Goal: Transaction & Acquisition: Book appointment/travel/reservation

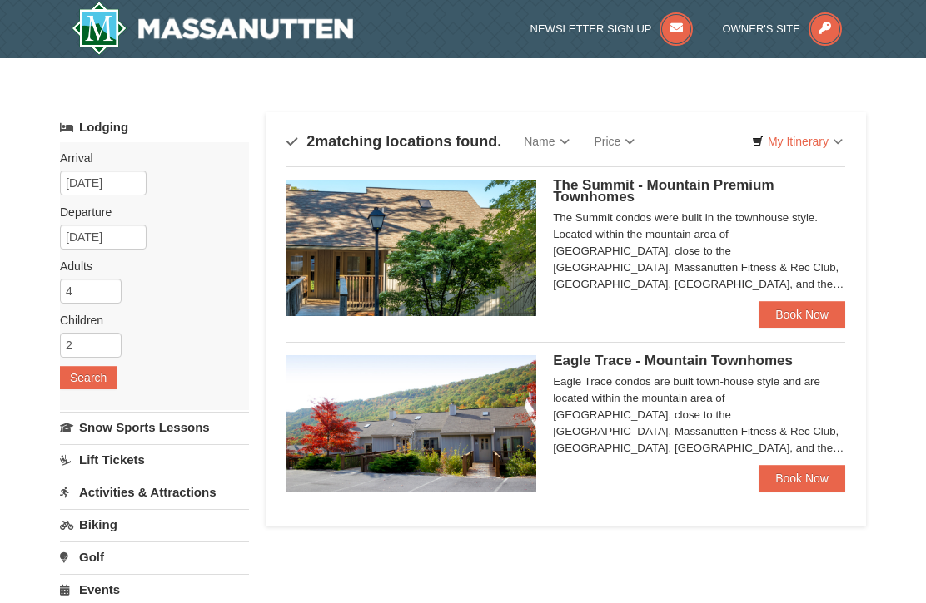
click at [364, 248] on img at bounding box center [411, 248] width 250 height 137
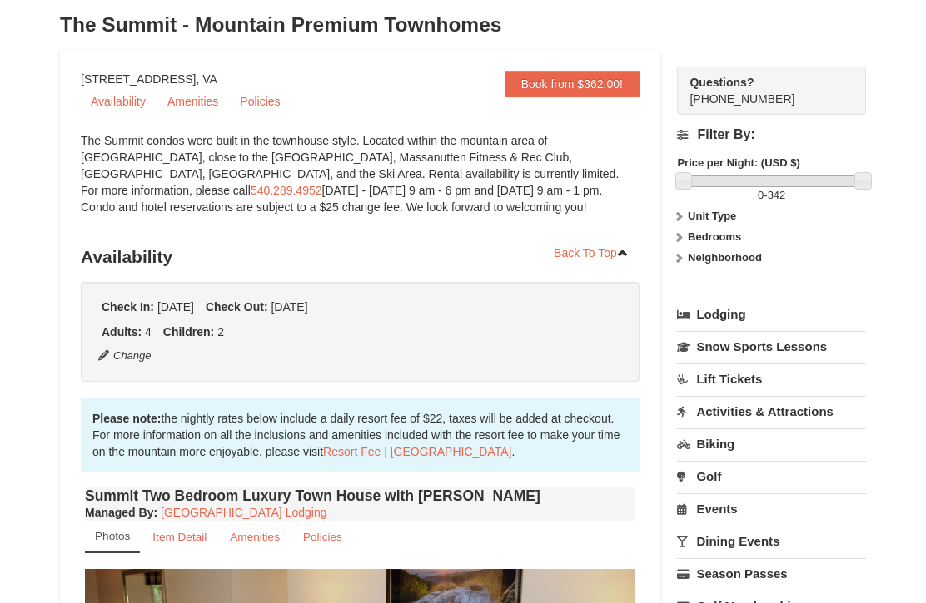
scroll to position [129, 0]
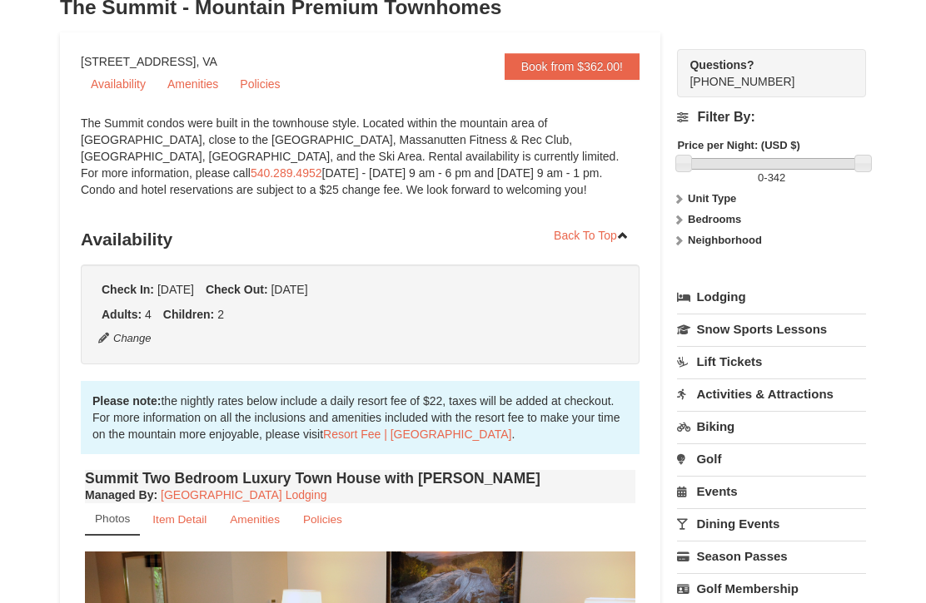
click at [717, 194] on strong "Unit Type" at bounding box center [712, 199] width 48 height 12
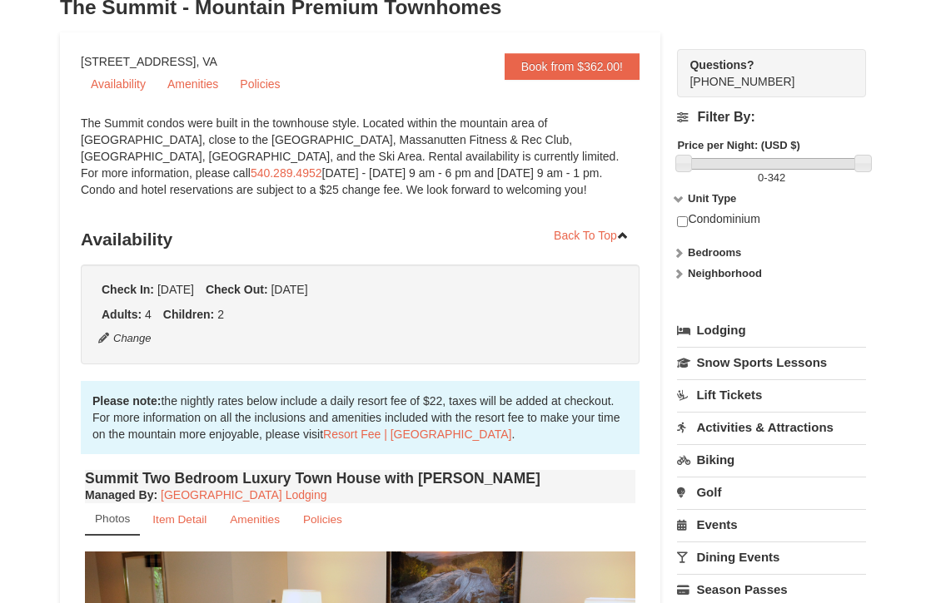
click at [685, 251] on label "Bedrooms" at bounding box center [771, 253] width 189 height 17
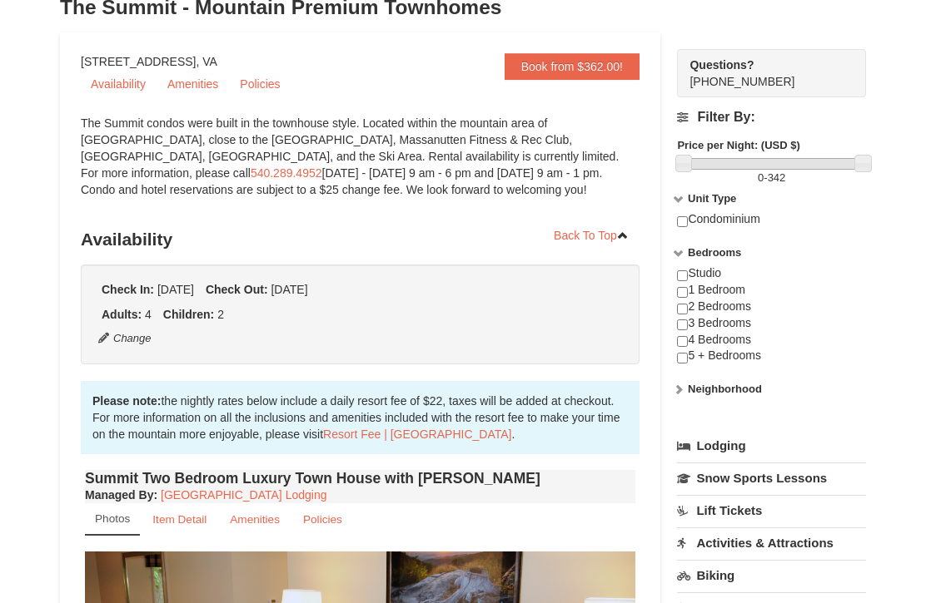
click at [688, 320] on input "checkbox" at bounding box center [682, 325] width 11 height 11
checkbox input "true"
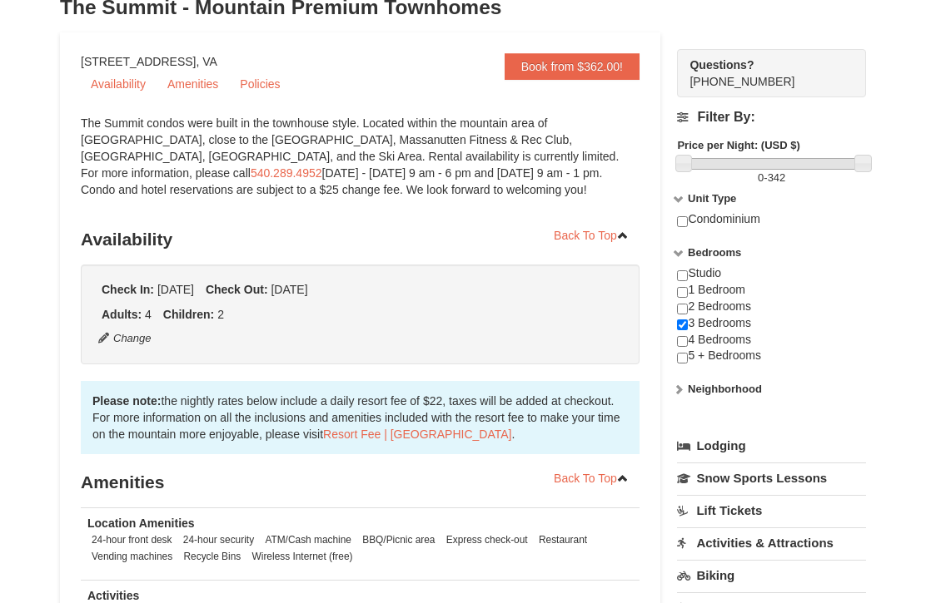
click at [690, 383] on label "Neighborhood" at bounding box center [771, 389] width 189 height 17
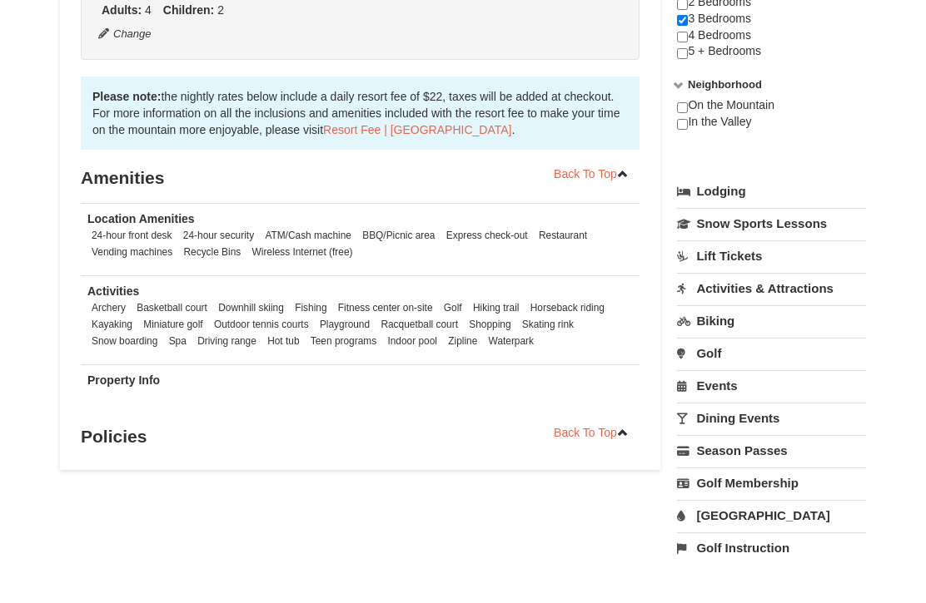
scroll to position [428, 0]
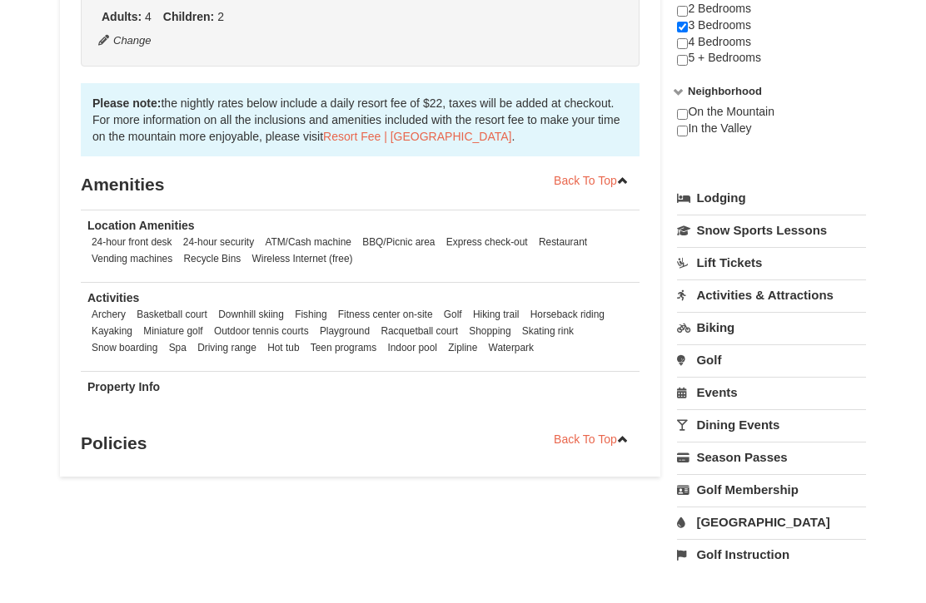
click at [723, 196] on link "Lodging" at bounding box center [771, 198] width 189 height 30
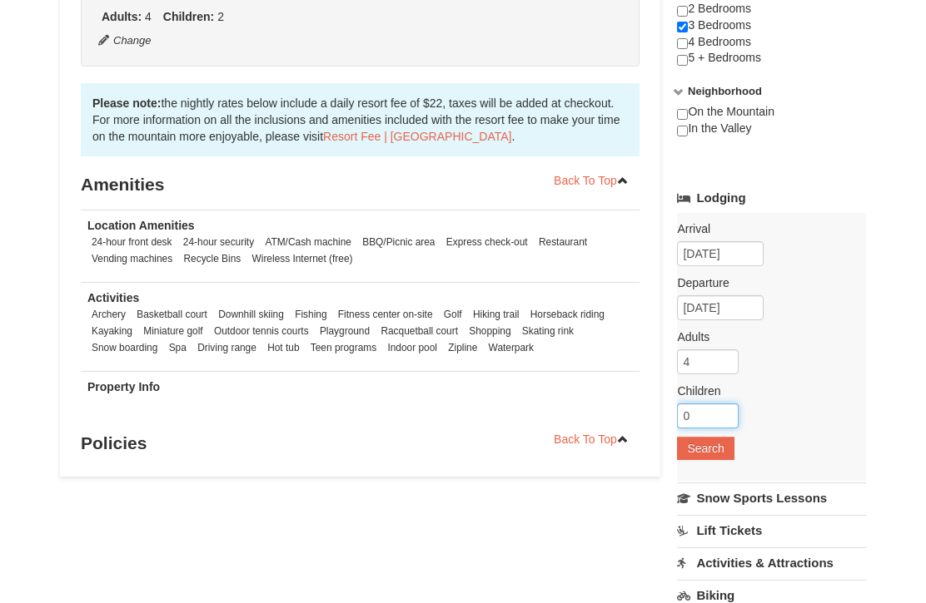
click at [714, 417] on input "0" at bounding box center [708, 416] width 62 height 25
type input "0"
type input "2"
click at [703, 453] on button "Search" at bounding box center [705, 448] width 57 height 23
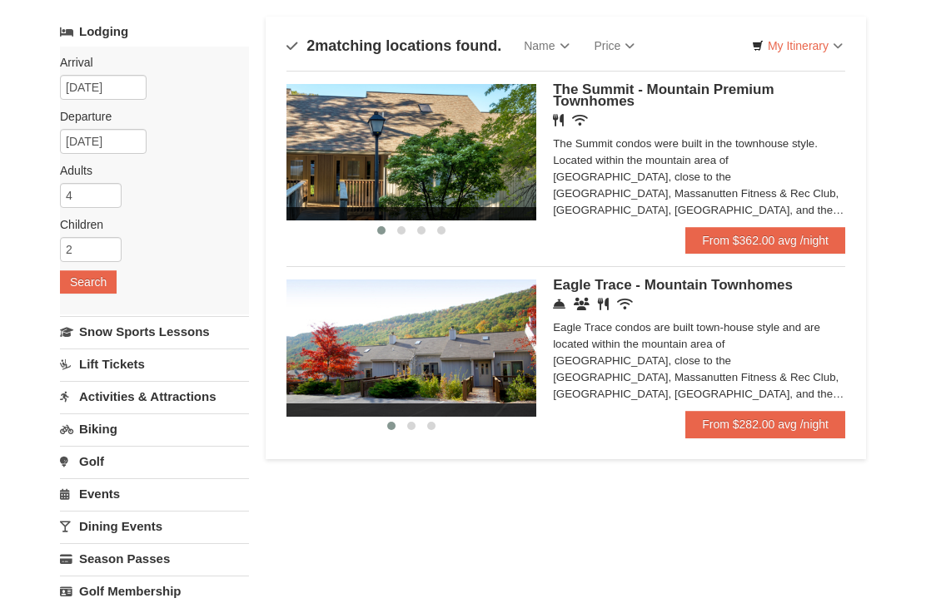
scroll to position [103, 0]
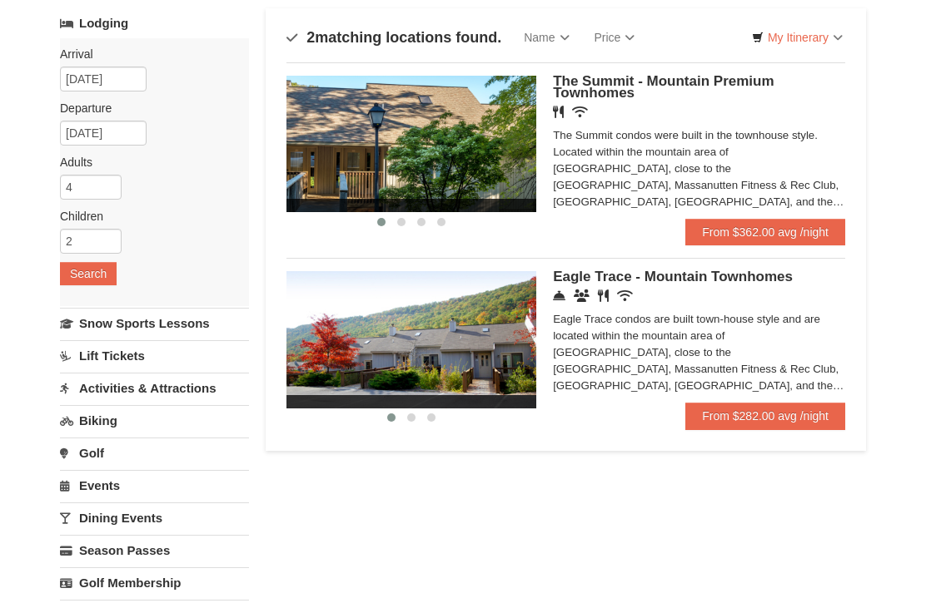
click at [413, 342] on img at bounding box center [411, 340] width 250 height 137
click at [410, 365] on img at bounding box center [411, 340] width 250 height 137
